Goal: Obtain resource: Obtain resource

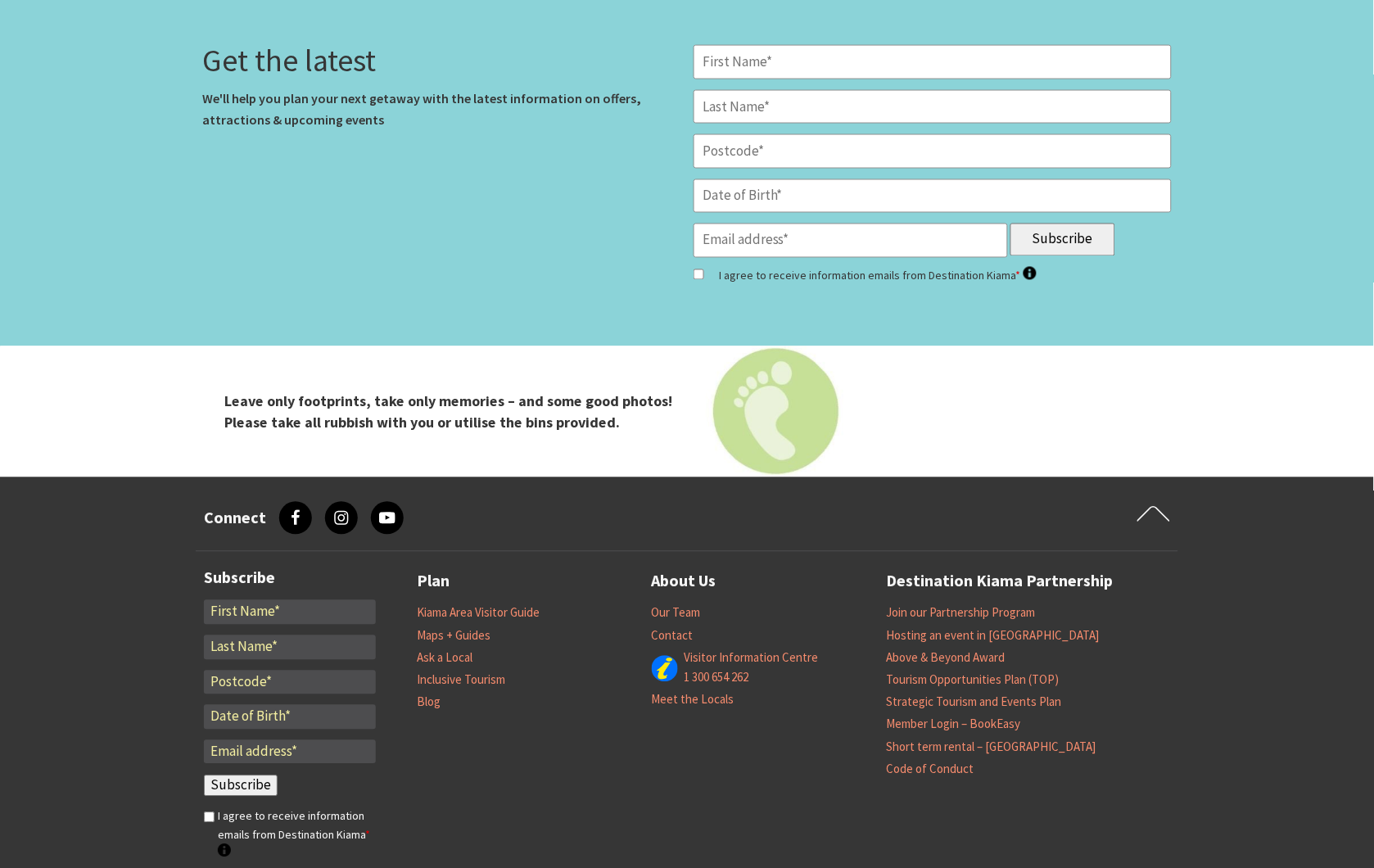
scroll to position [6866, 0]
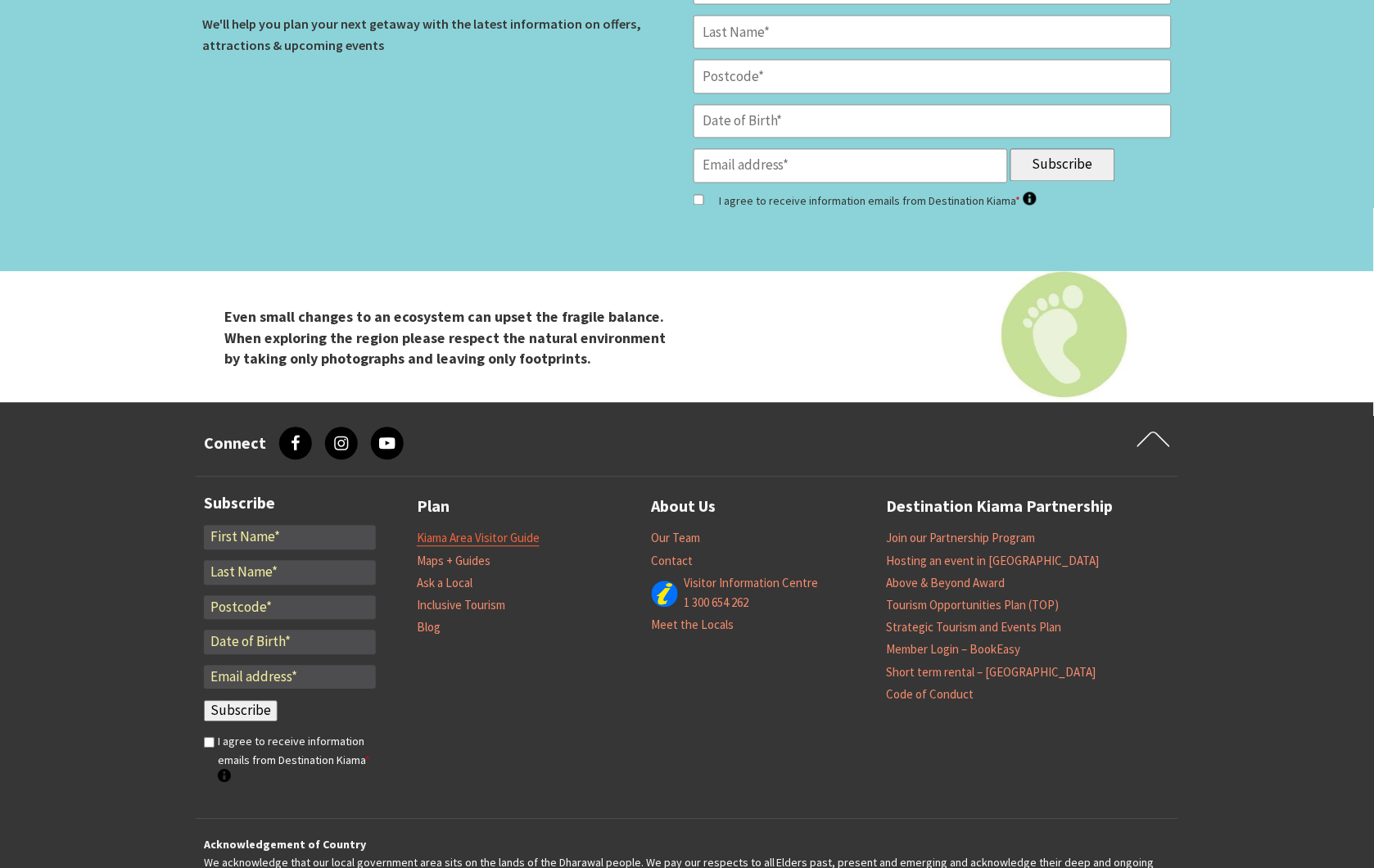
click at [483, 531] on link "Kiama Area Visitor Guide" at bounding box center [477, 539] width 122 height 17
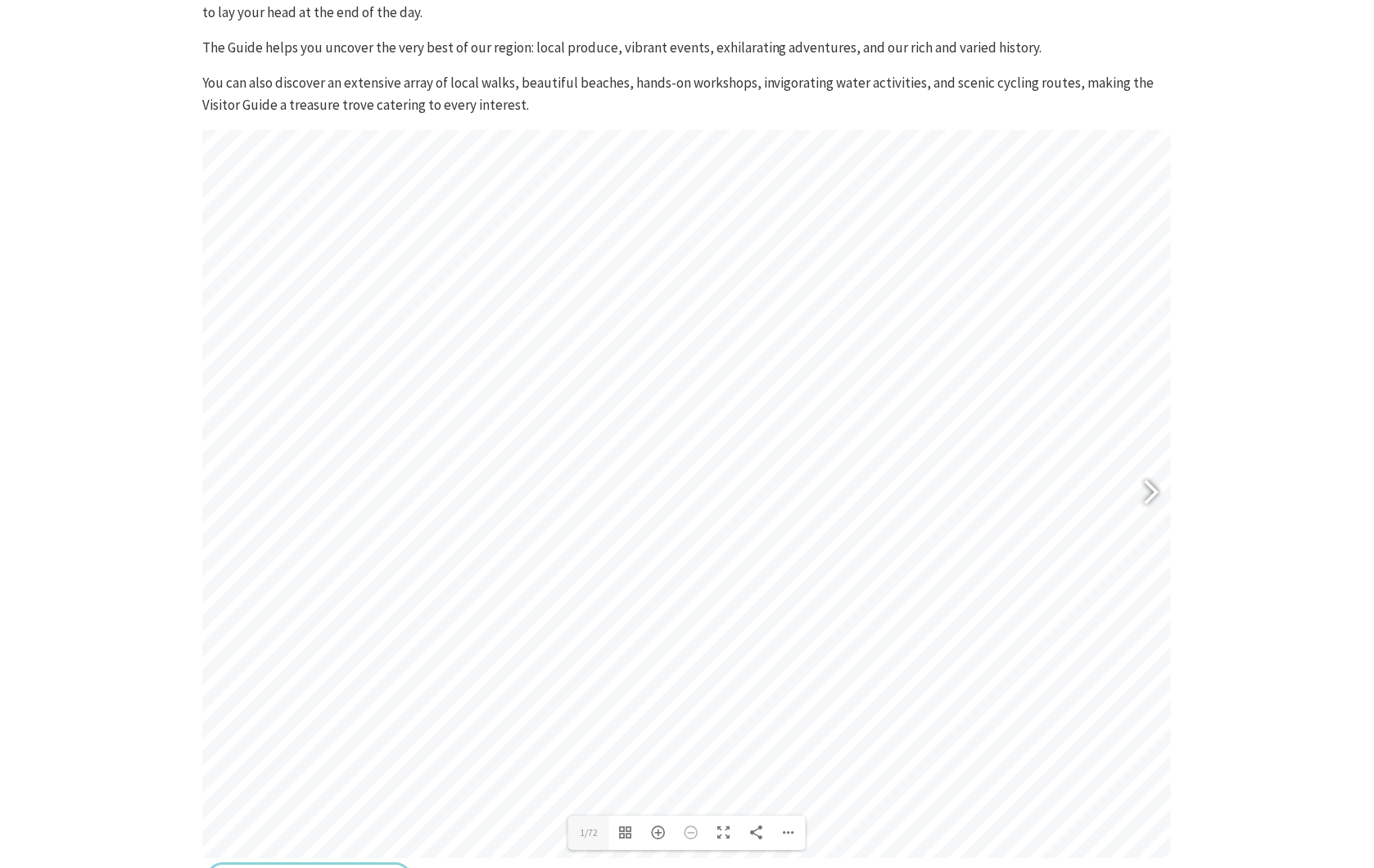
scroll to position [798, 0]
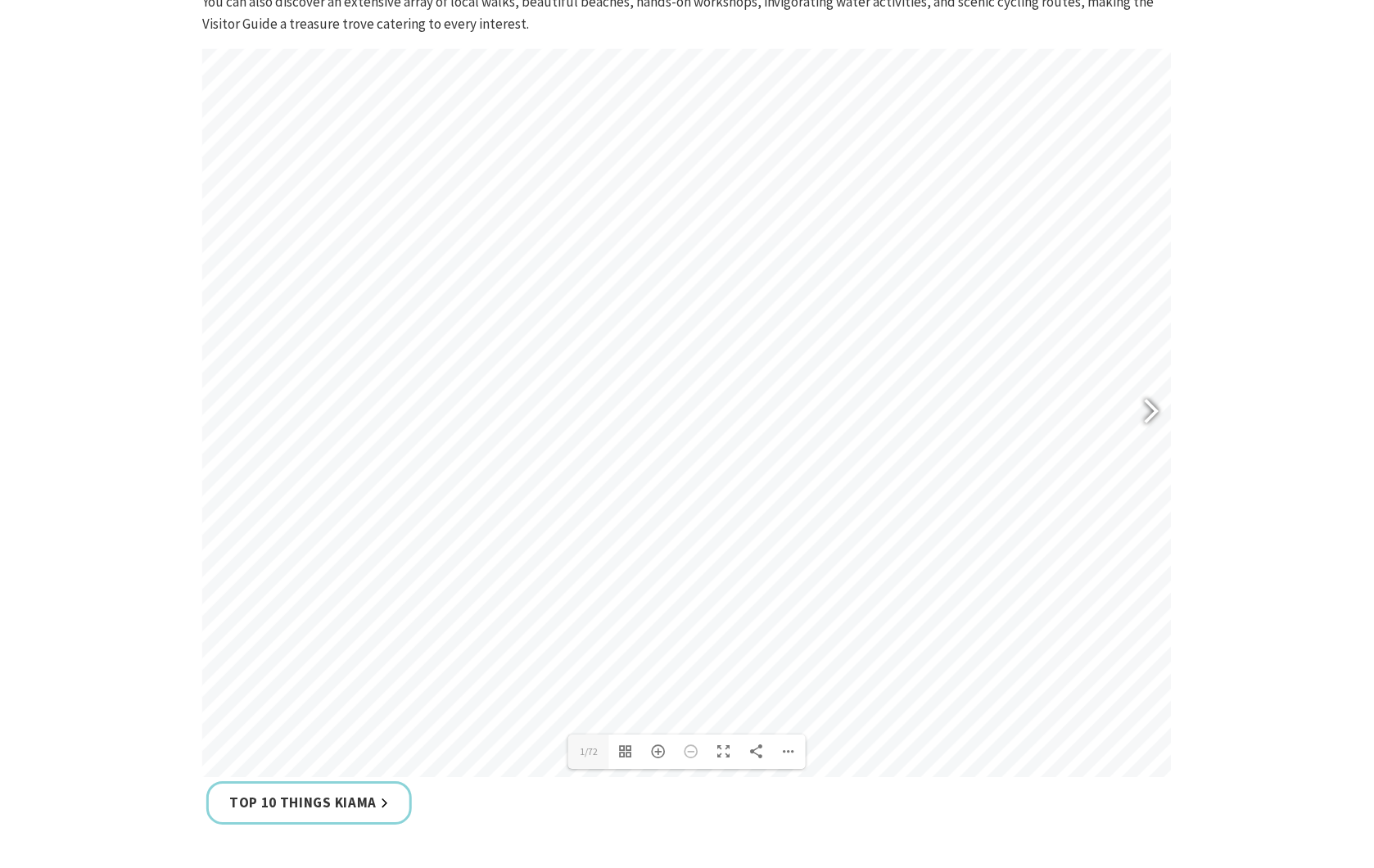
click at [1162, 415] on div at bounding box center [1144, 412] width 37 height 60
click at [1151, 416] on div at bounding box center [1144, 412] width 37 height 60
click at [1152, 416] on div at bounding box center [1144, 412] width 37 height 60
click at [1152, 416] on div at bounding box center [1144, 412] width 37 height 60
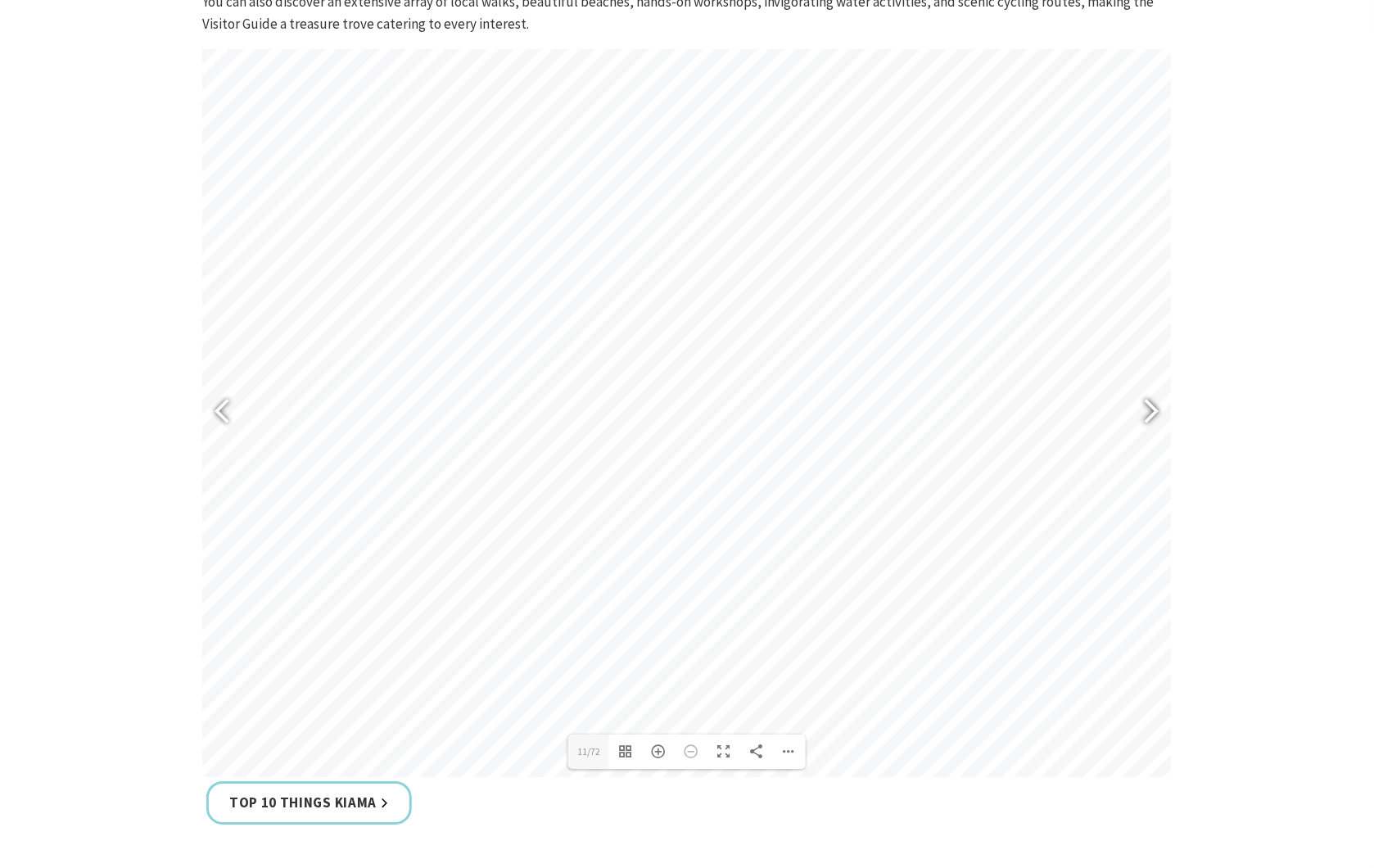
click at [1152, 416] on div at bounding box center [1144, 412] width 37 height 60
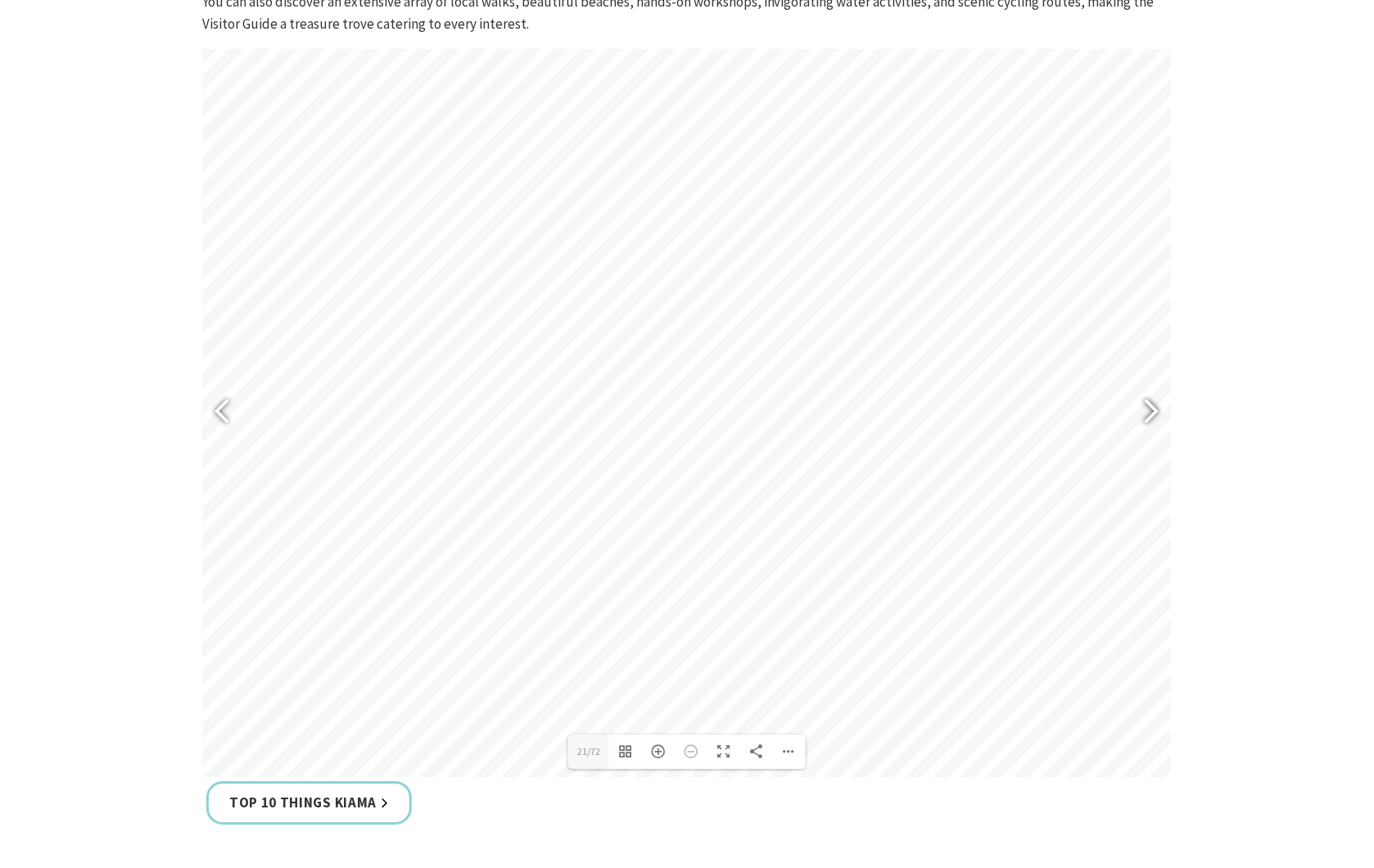
click at [1152, 416] on div at bounding box center [1144, 412] width 37 height 60
click at [1153, 417] on div at bounding box center [1144, 412] width 37 height 60
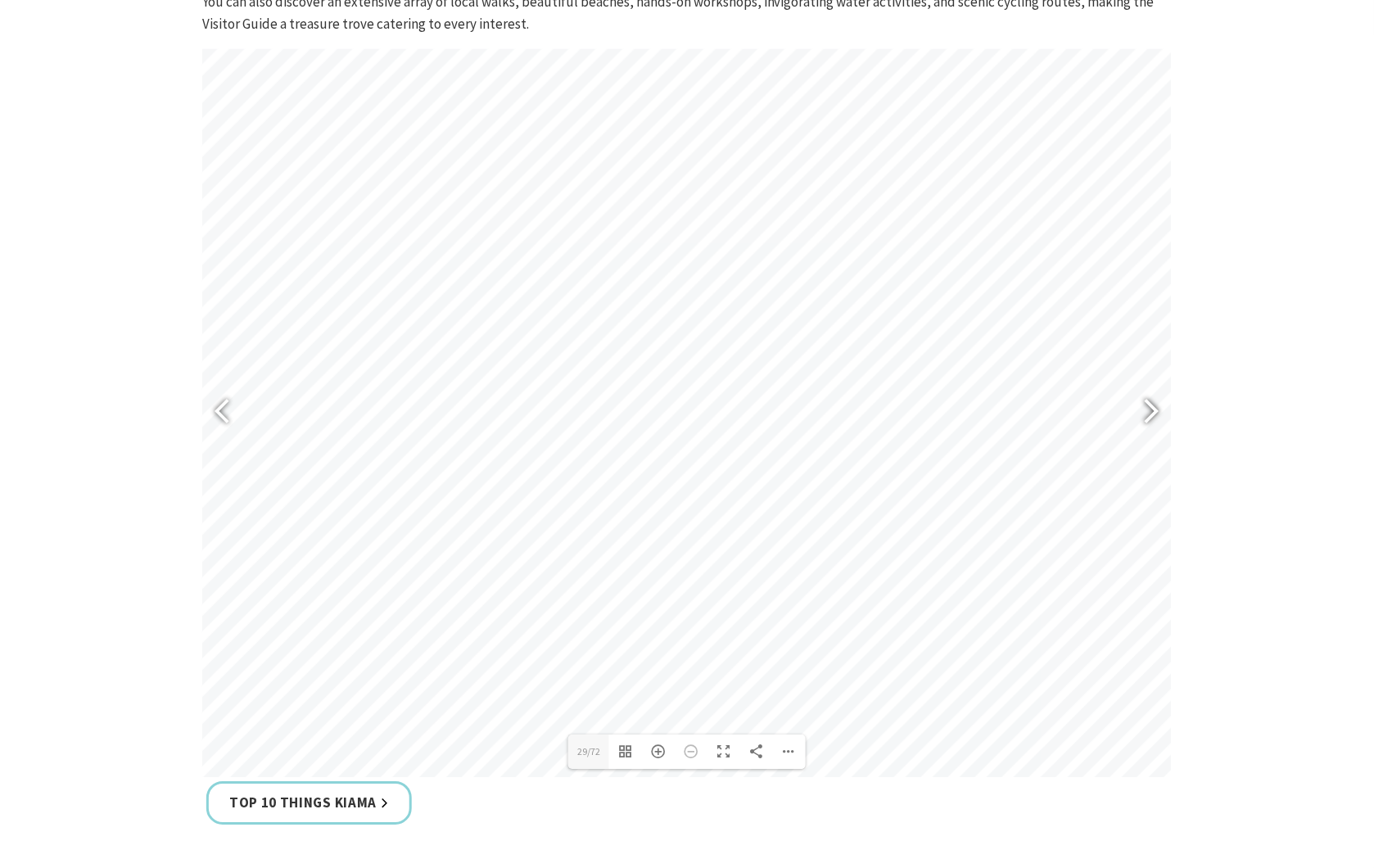
click at [1153, 417] on div at bounding box center [1144, 412] width 37 height 60
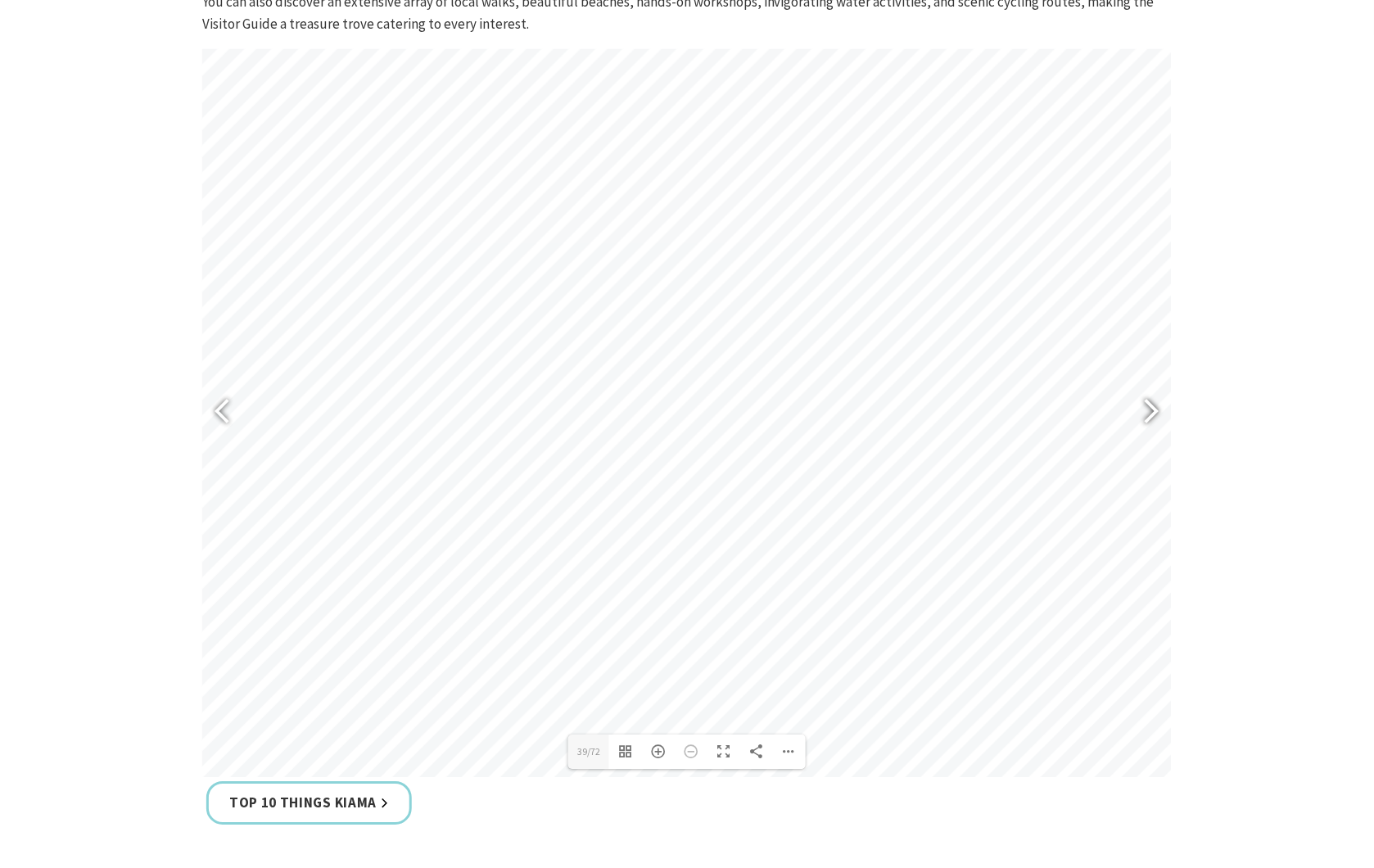
click at [1153, 417] on div at bounding box center [1144, 412] width 37 height 60
click at [1155, 417] on div at bounding box center [1144, 412] width 37 height 60
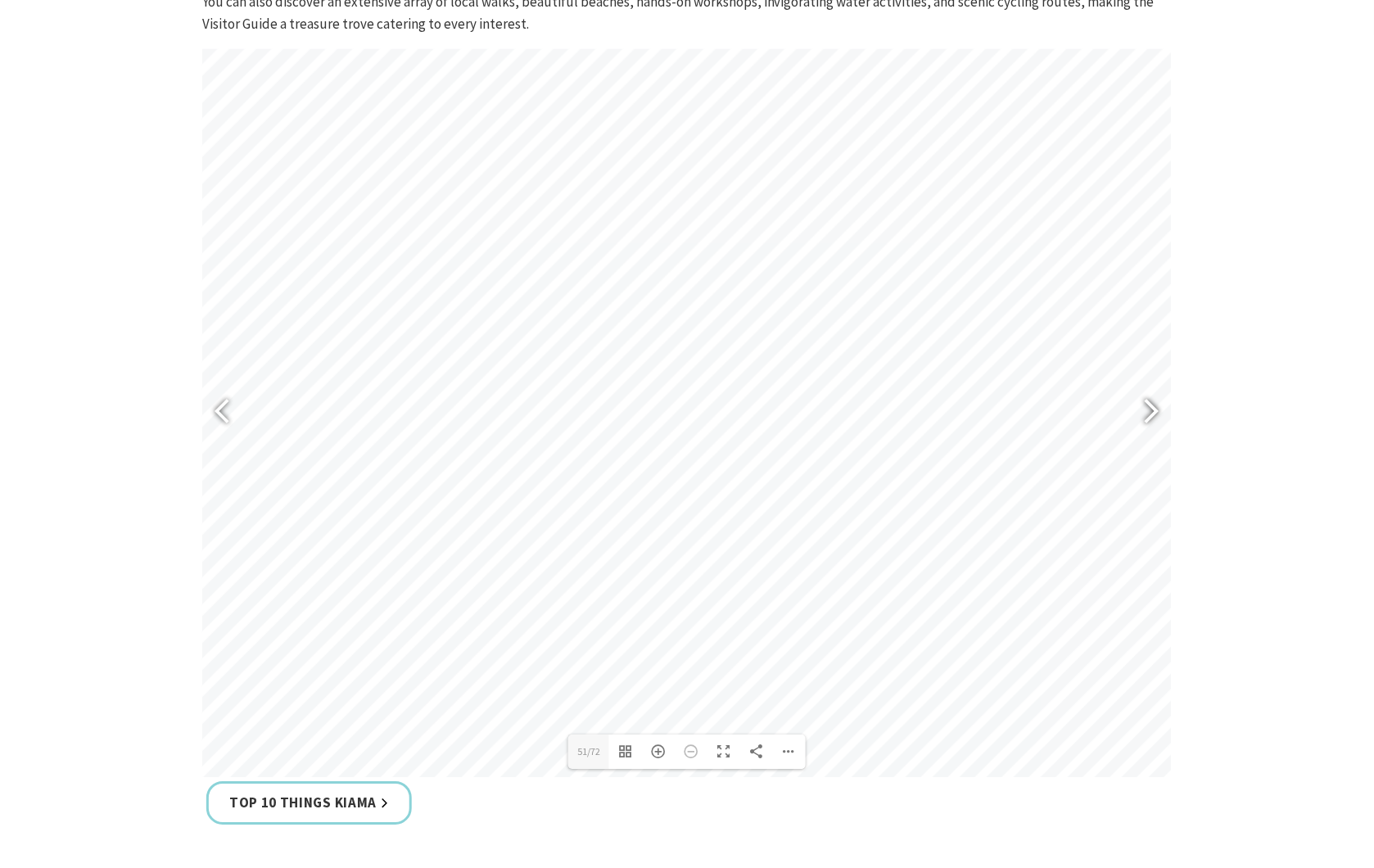
click at [1155, 417] on div at bounding box center [1144, 412] width 37 height 60
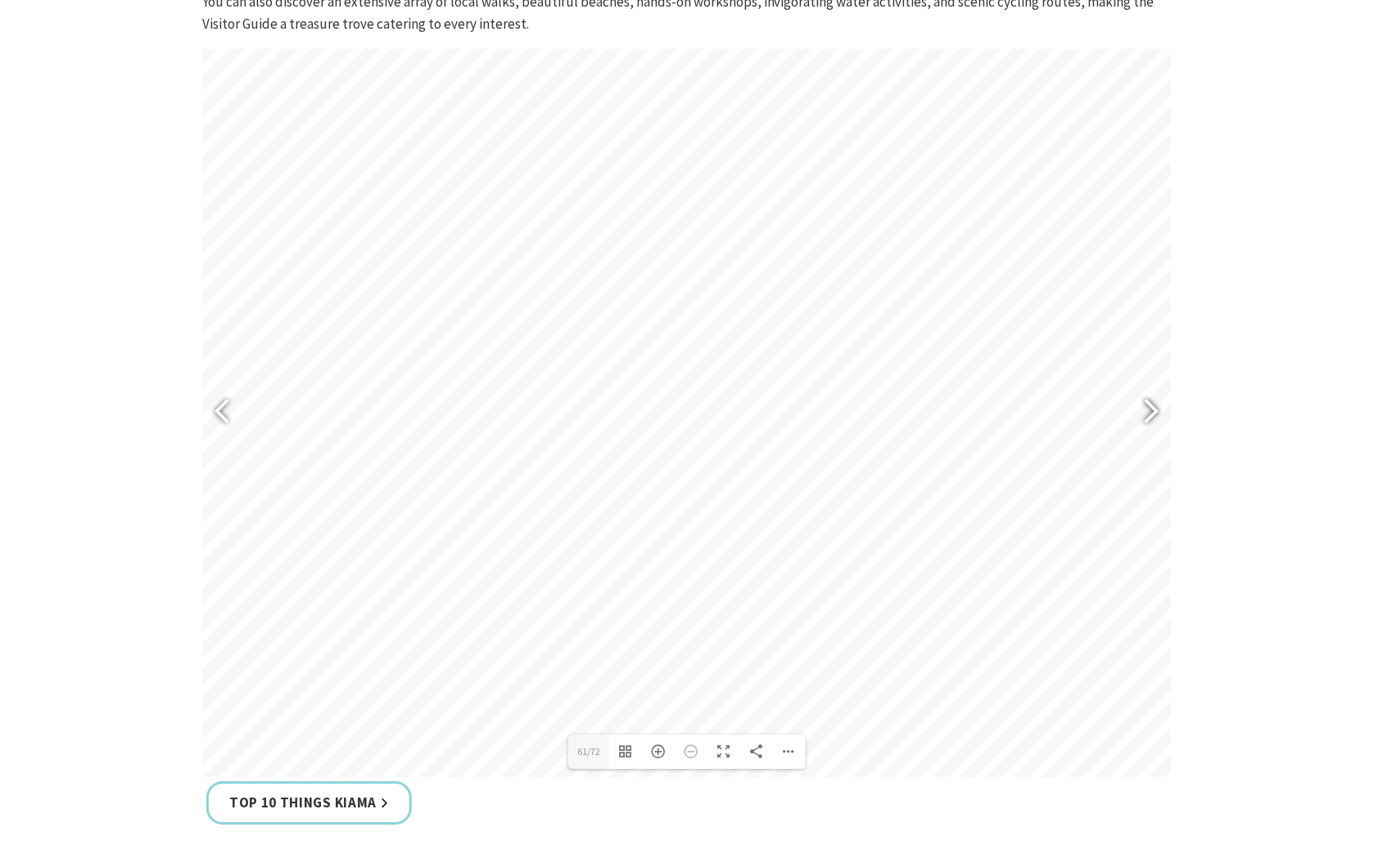
click at [1155, 417] on div at bounding box center [1144, 412] width 37 height 60
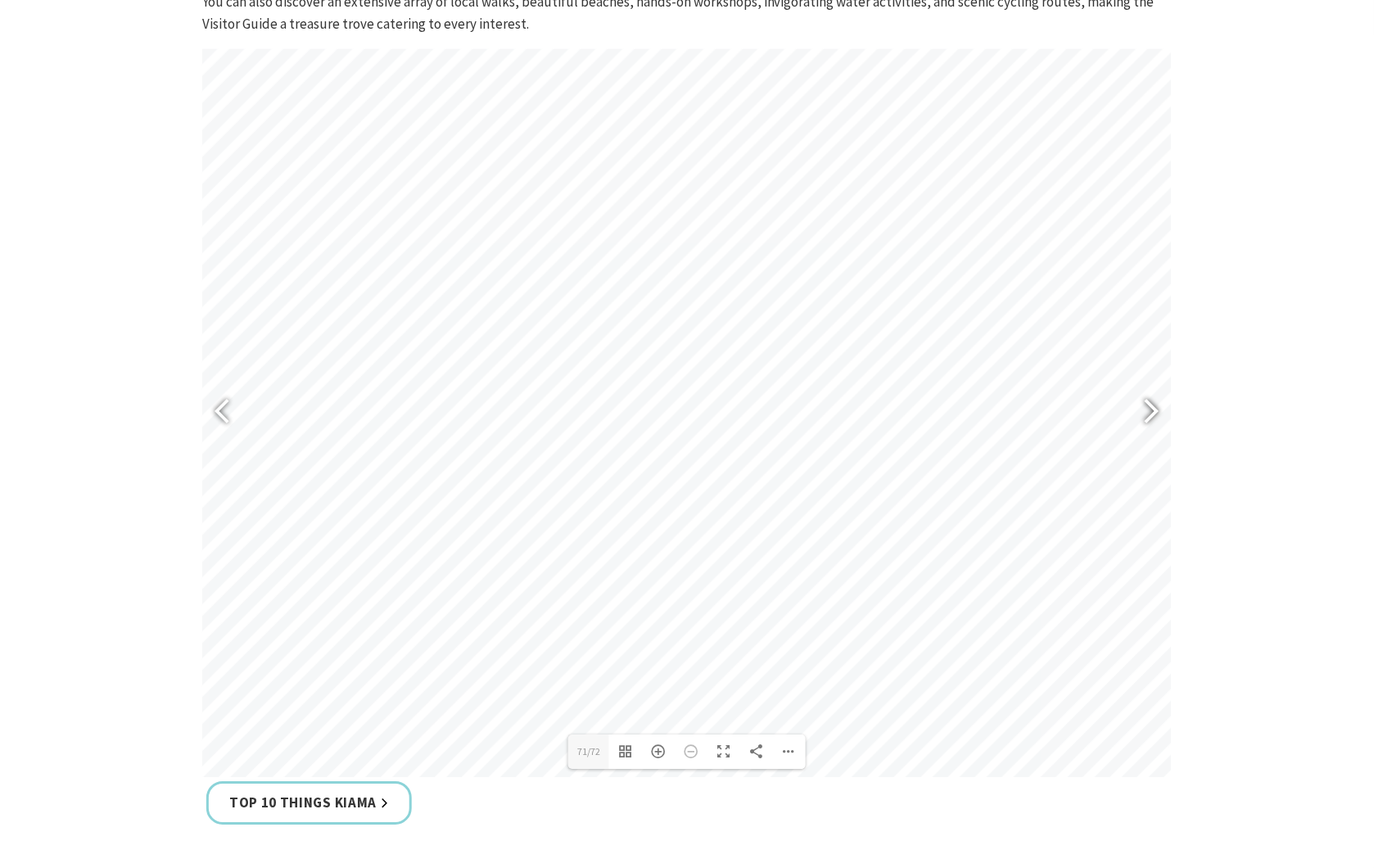
click at [1155, 417] on div at bounding box center [1144, 412] width 37 height 60
type input "72"
